Goal: Navigation & Orientation: Find specific page/section

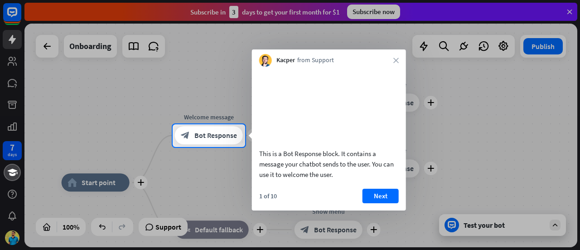
click at [397, 63] on div "Kacper from Support close" at bounding box center [329, 57] width 154 height 17
click at [396, 59] on icon "close" at bounding box center [396, 60] width 5 height 5
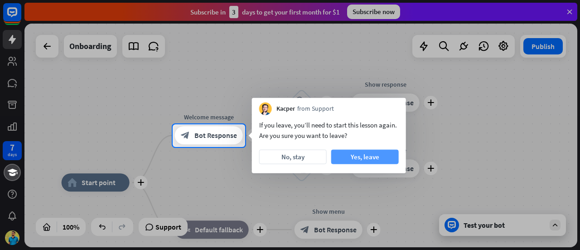
click at [356, 156] on button "Yes, leave" at bounding box center [366, 157] width 68 height 15
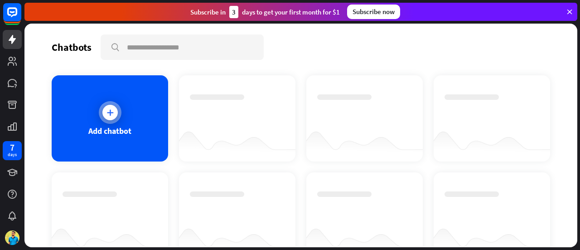
click at [107, 114] on icon at bounding box center [110, 112] width 9 height 9
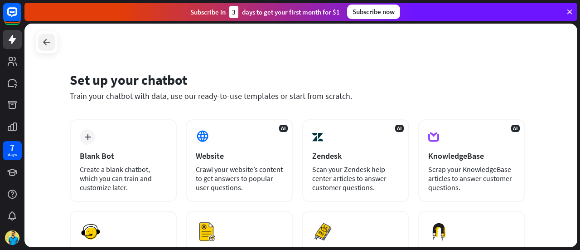
click at [43, 39] on icon at bounding box center [46, 42] width 11 height 11
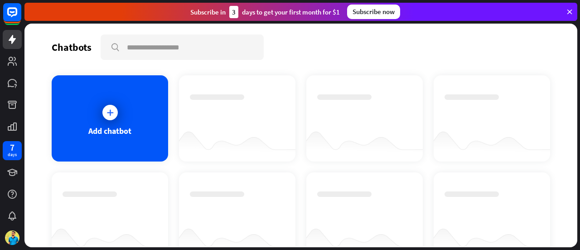
click at [569, 9] on icon at bounding box center [570, 12] width 8 height 8
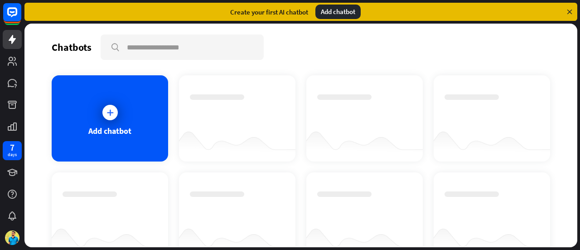
click at [573, 10] on icon at bounding box center [570, 12] width 8 height 8
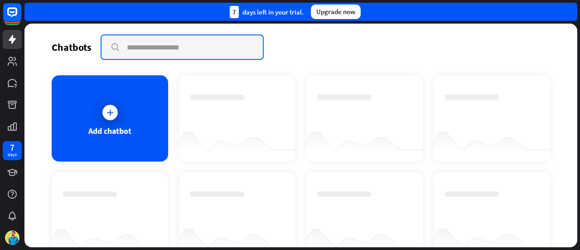
click at [131, 47] on input "text" at bounding box center [182, 47] width 161 height 24
type input "**"
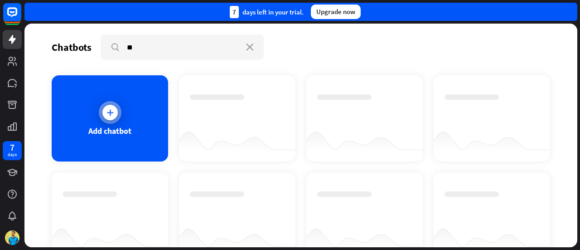
click at [110, 119] on div at bounding box center [109, 112] width 15 height 15
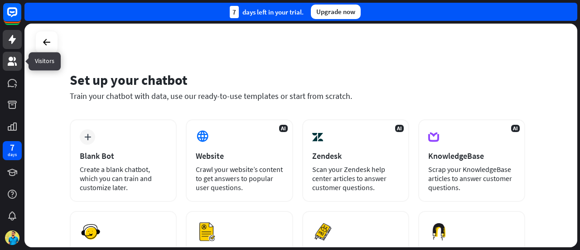
click at [5, 66] on link at bounding box center [12, 61] width 19 height 19
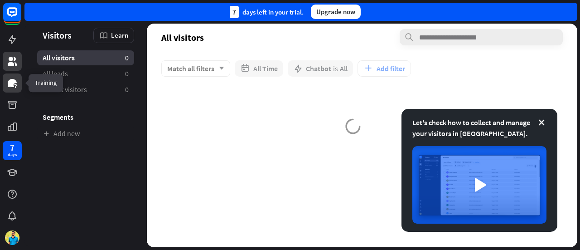
click at [9, 85] on icon at bounding box center [12, 83] width 9 height 8
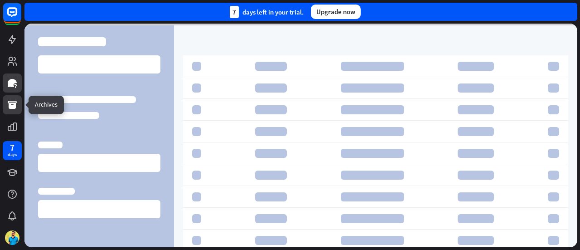
click at [6, 111] on link at bounding box center [12, 104] width 19 height 19
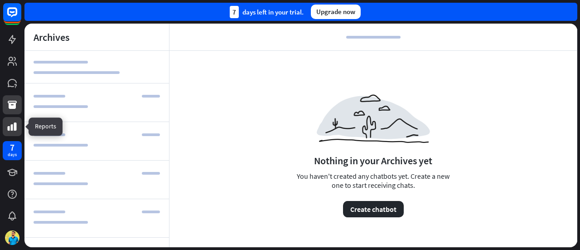
click at [10, 125] on icon at bounding box center [12, 126] width 11 height 11
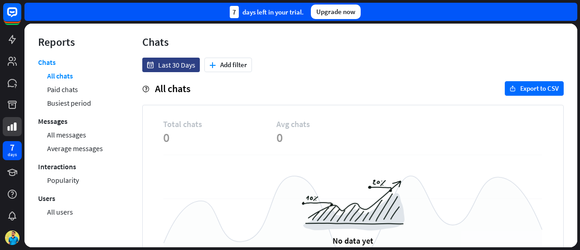
click at [162, 42] on div "Chats" at bounding box center [353, 42] width 422 height 14
click at [171, 41] on div "Chats" at bounding box center [353, 42] width 422 height 14
